Goal: Transaction & Acquisition: Purchase product/service

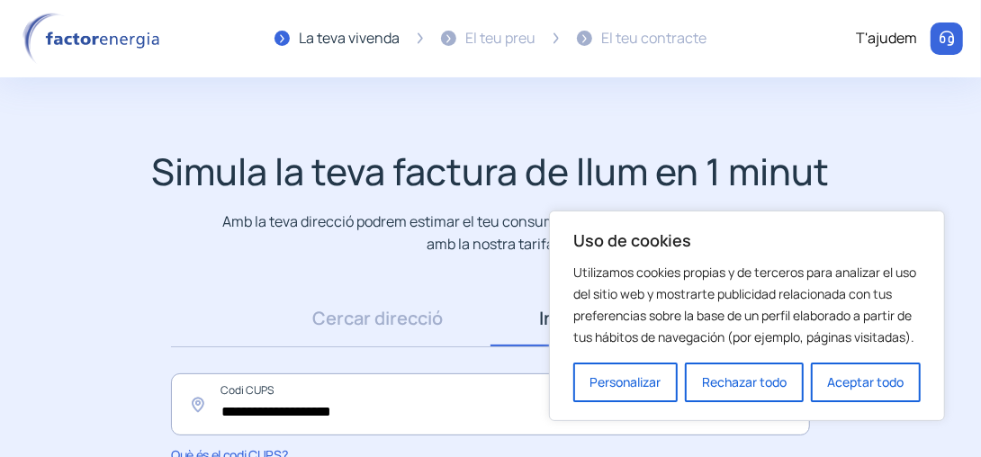
click at [869, 149] on div "Simula la teva factura de llum en 1 minut Amb la teva direcció podrem estimar e…" at bounding box center [490, 201] width 945 height 105
click at [861, 378] on button "Aceptar todo" at bounding box center [866, 383] width 110 height 40
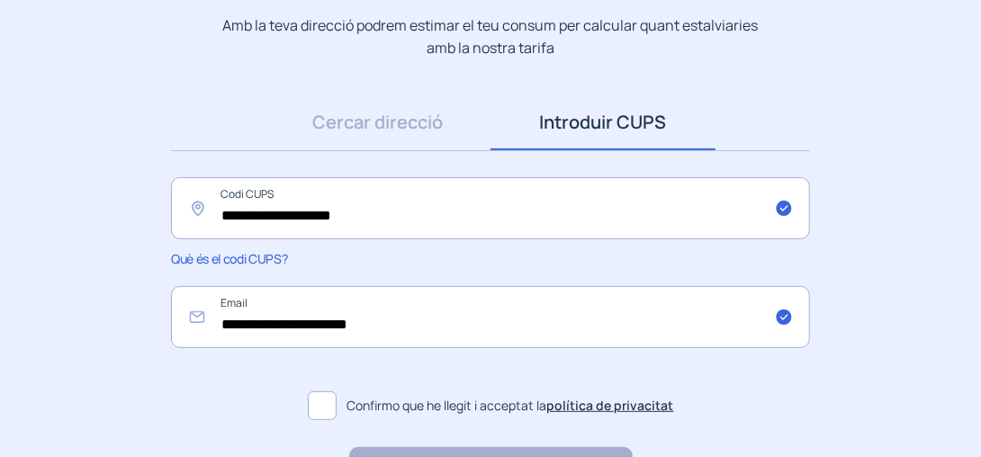
click at [904, 317] on app-search-direction-cups "**********" at bounding box center [490, 226] width 981 height 546
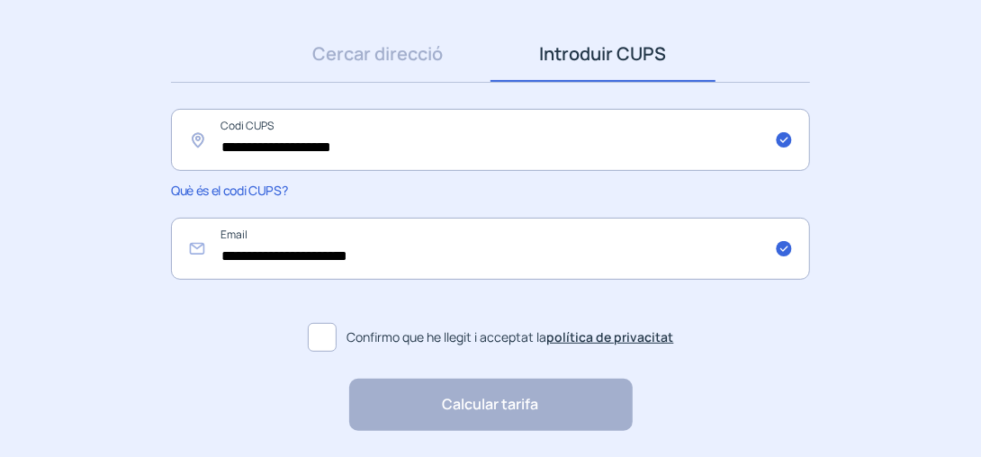
scroll to position [264, 0]
click at [355, 59] on link "Cercar direcció" at bounding box center [378, 55] width 225 height 56
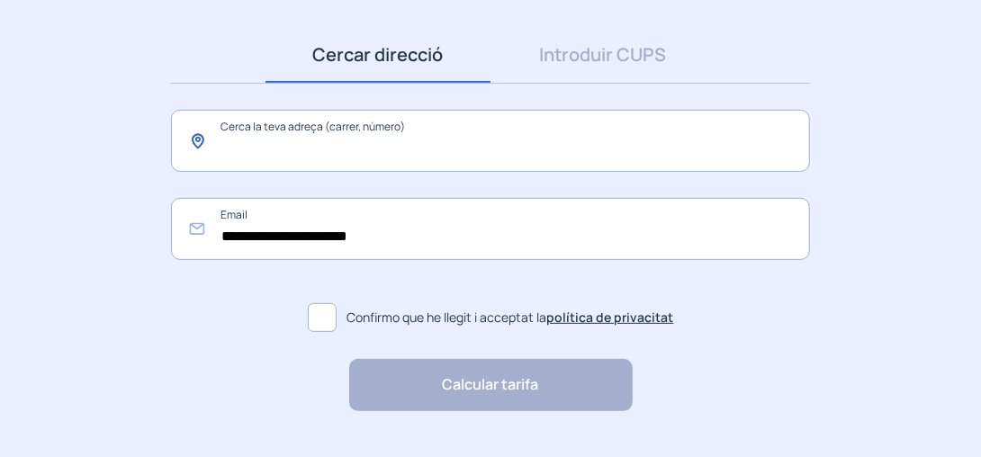
click at [365, 149] on input "text" at bounding box center [490, 141] width 639 height 62
click at [252, 158] on input "text" at bounding box center [490, 141] width 639 height 62
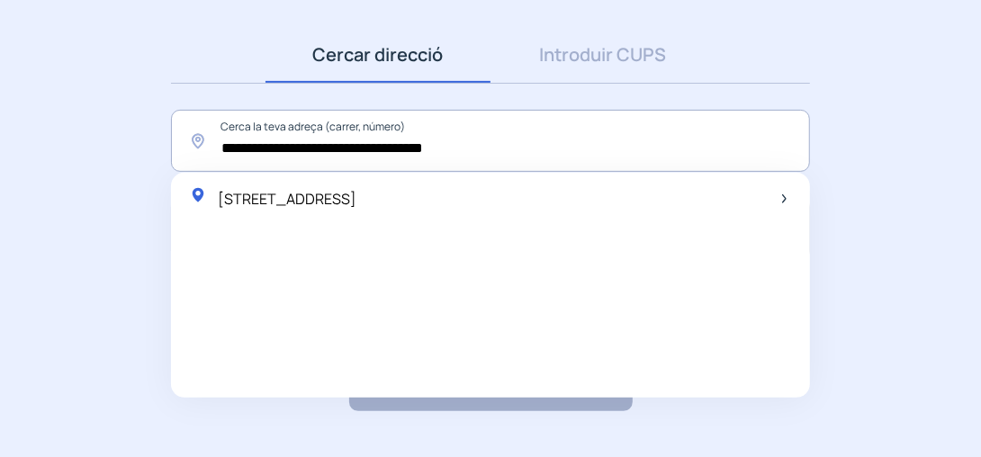
click at [320, 196] on span "[STREET_ADDRESS]" at bounding box center [287, 199] width 139 height 20
type input "**********"
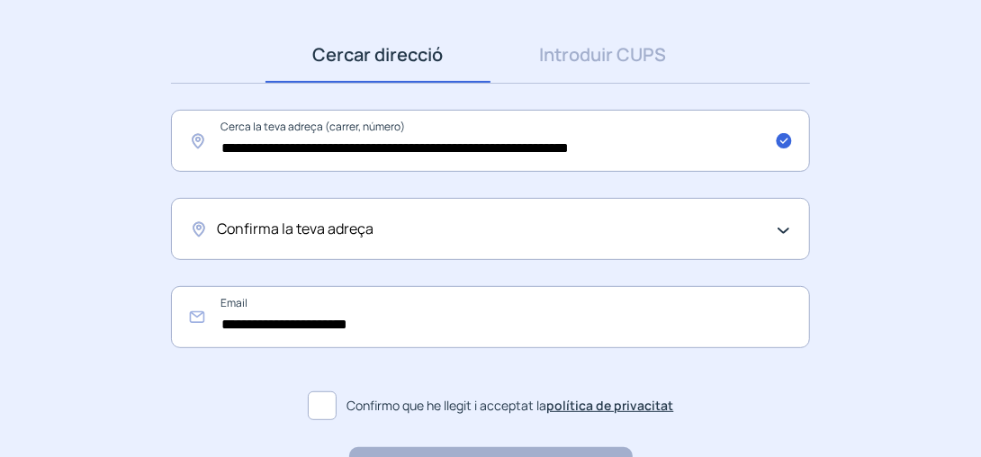
click at [790, 228] on div "Confirma la teva adreça" at bounding box center [490, 229] width 639 height 62
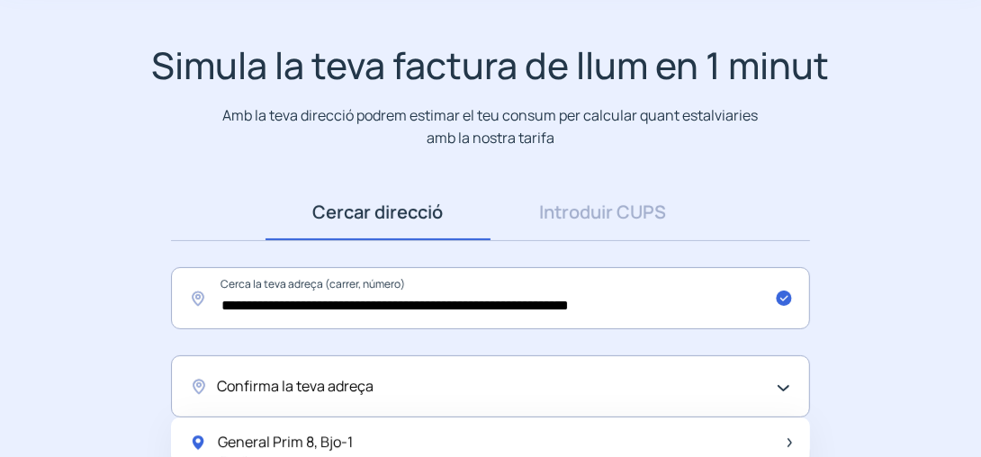
scroll to position [105, 0]
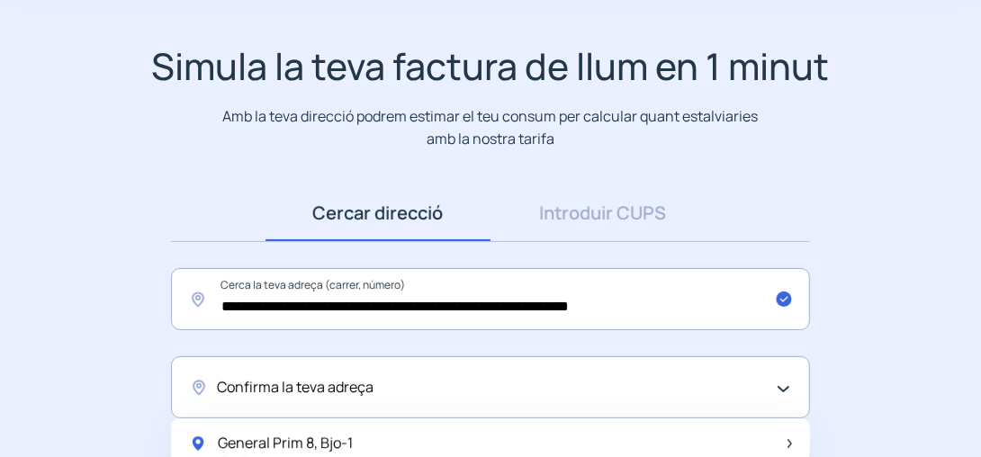
click at [257, 383] on span "Confirma la teva adreça" at bounding box center [295, 387] width 157 height 23
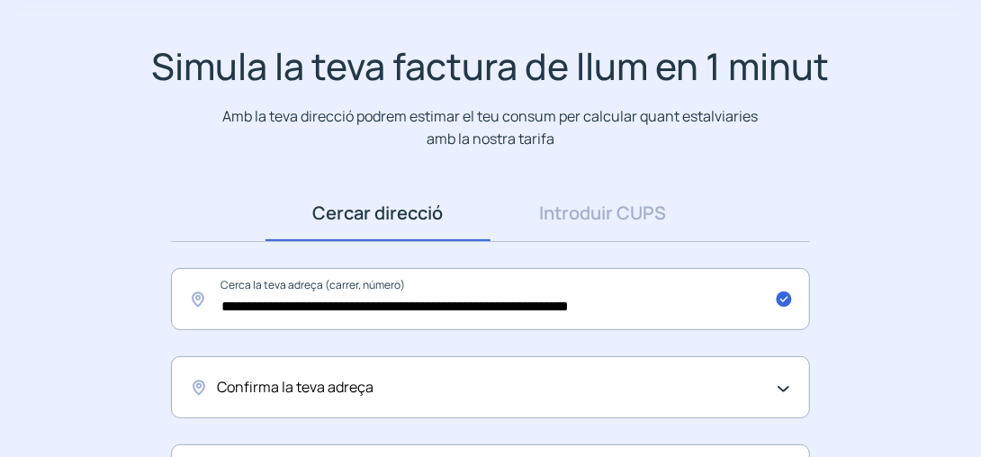
click at [290, 380] on span "Confirma la teva adreça" at bounding box center [295, 387] width 157 height 23
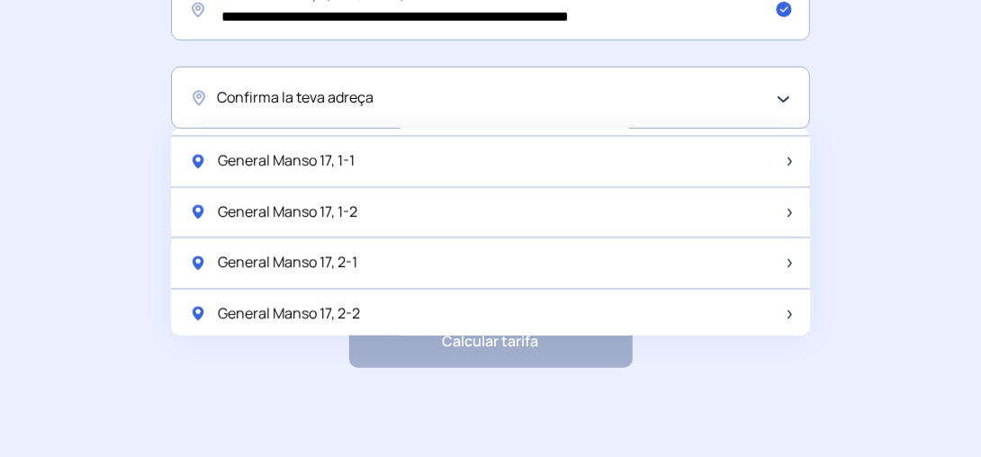
scroll to position [2370, 0]
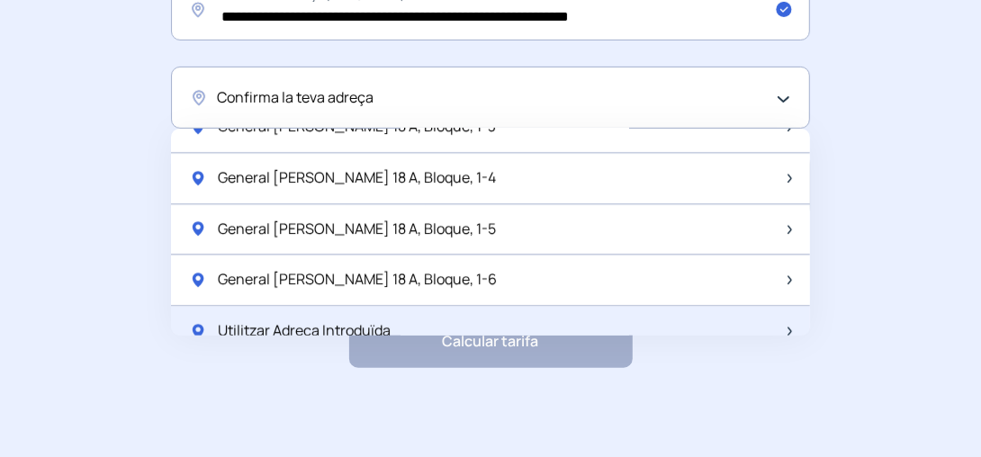
click at [256, 320] on span "Utilitzar Adreça Introduïda" at bounding box center [304, 331] width 173 height 23
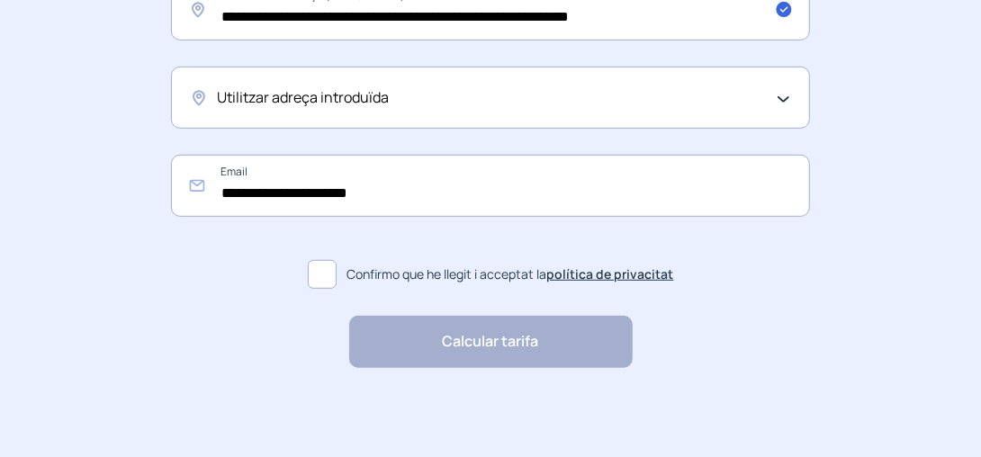
drag, startPoint x: 321, startPoint y: 271, endPoint x: 340, endPoint y: 279, distance: 20.6
click at [324, 271] on span at bounding box center [322, 274] width 29 height 29
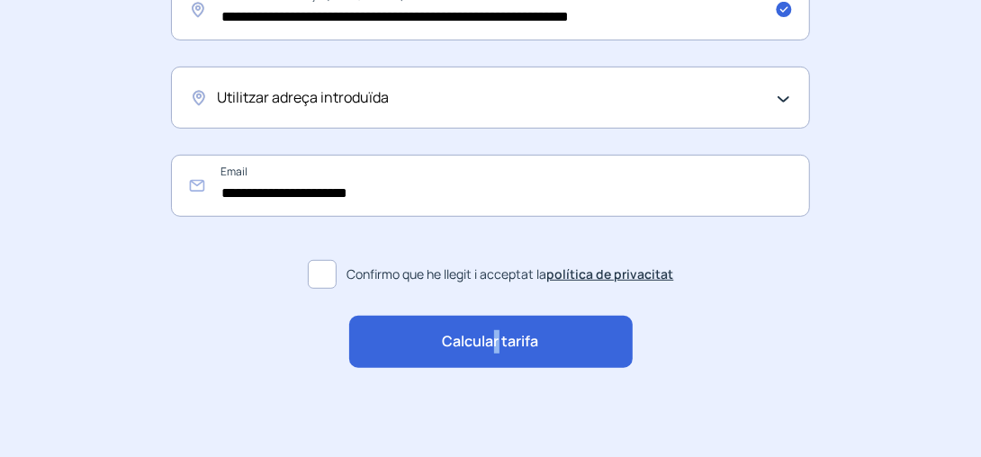
click at [499, 337] on span "Calcular tarifa" at bounding box center [491, 341] width 96 height 23
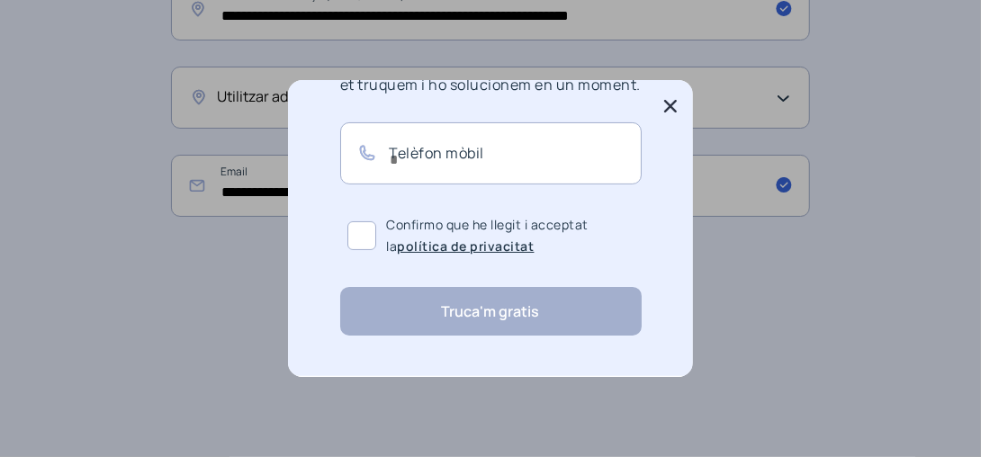
scroll to position [171, 0]
click at [414, 154] on input "text" at bounding box center [491, 153] width 302 height 62
type input "*********"
click at [354, 228] on span at bounding box center [361, 235] width 29 height 29
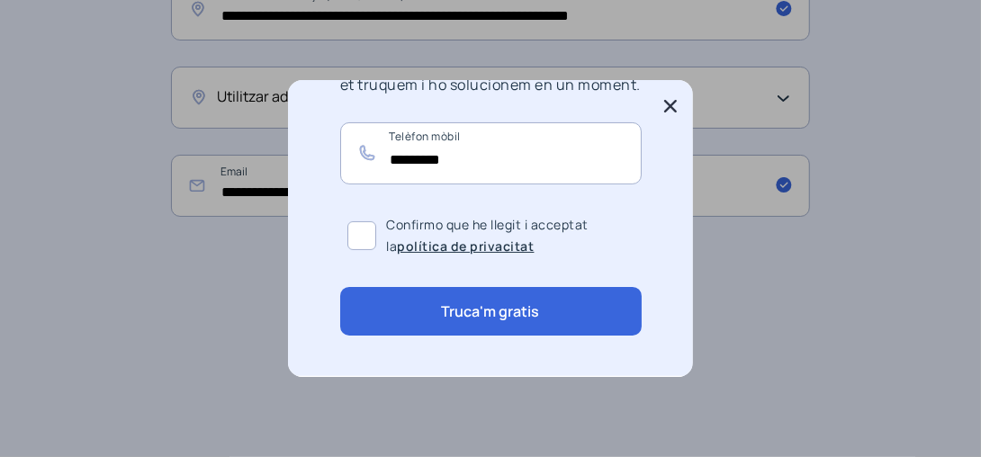
click at [509, 320] on button "Truca'm gratis" at bounding box center [491, 311] width 302 height 49
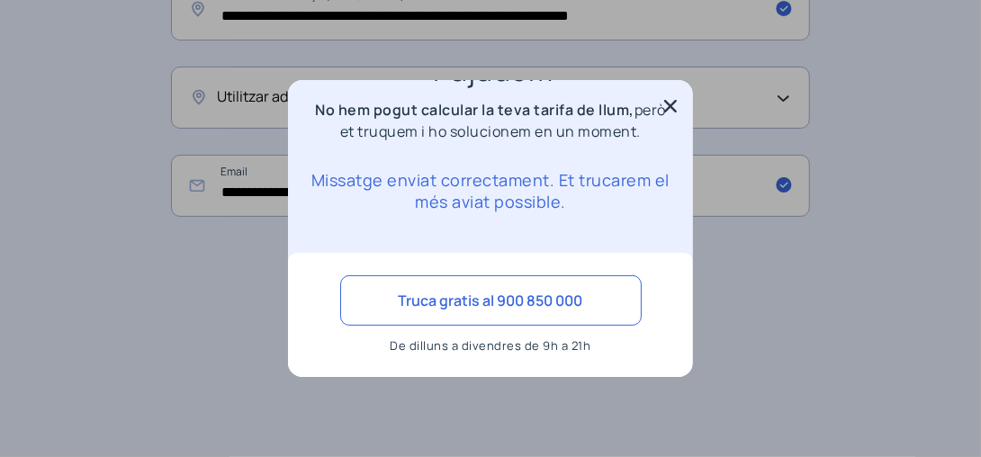
click at [667, 105] on icon at bounding box center [671, 106] width 18 height 18
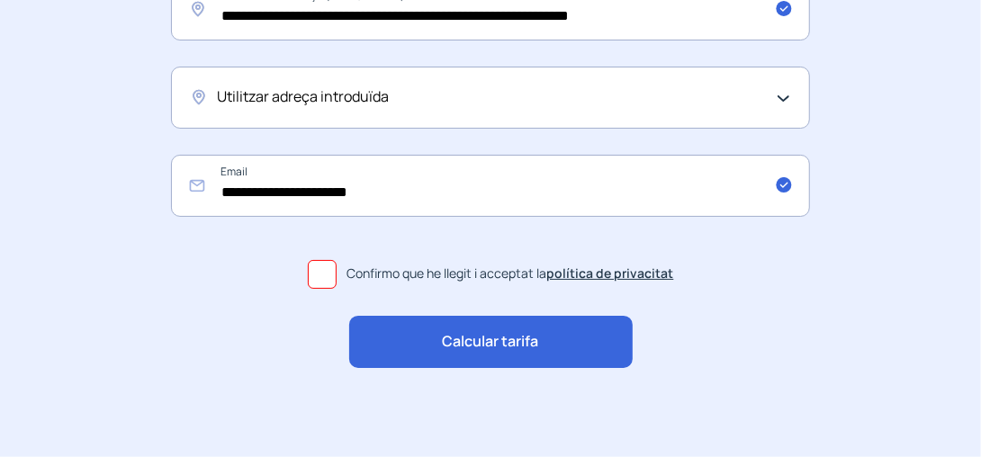
scroll to position [395, 0]
